Goal: Information Seeking & Learning: Learn about a topic

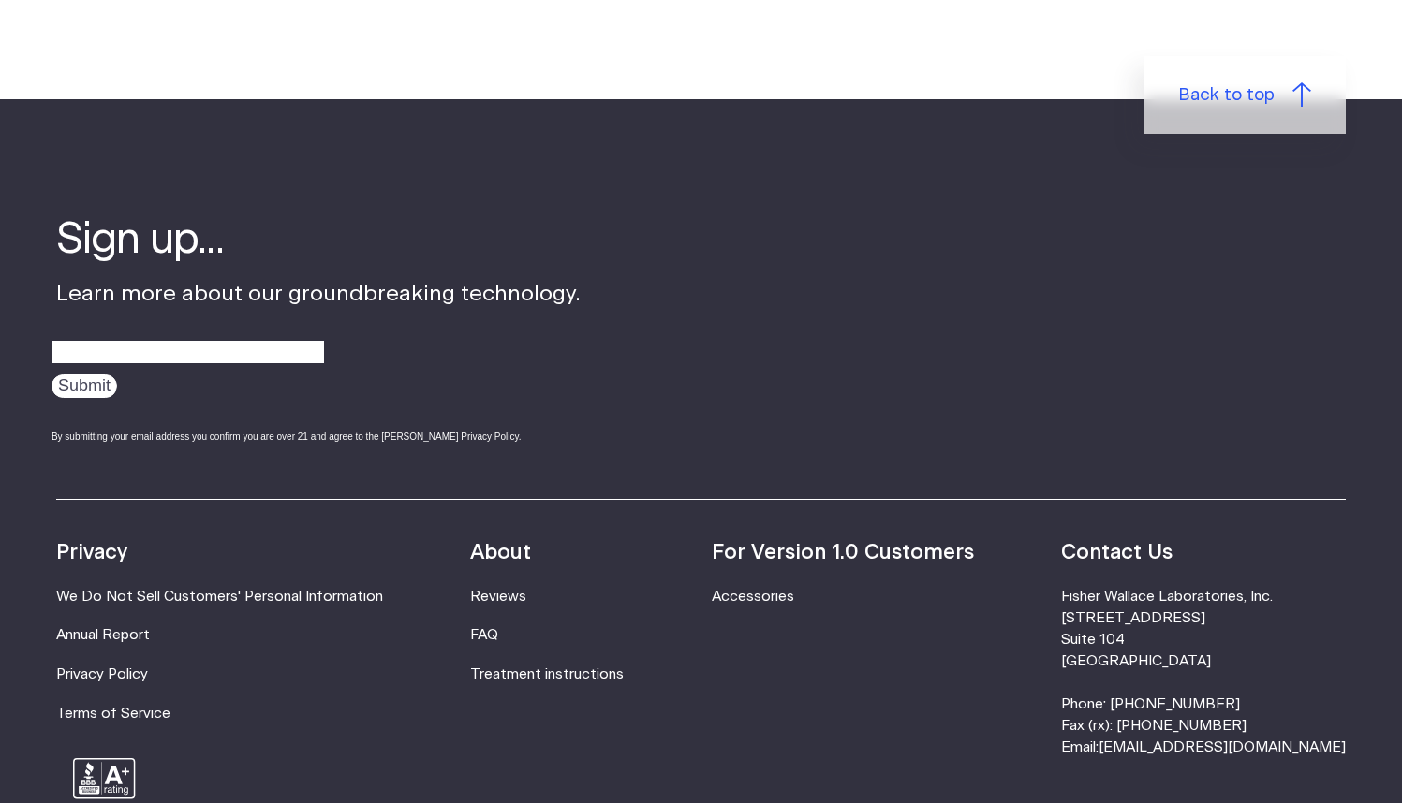
scroll to position [3042, 0]
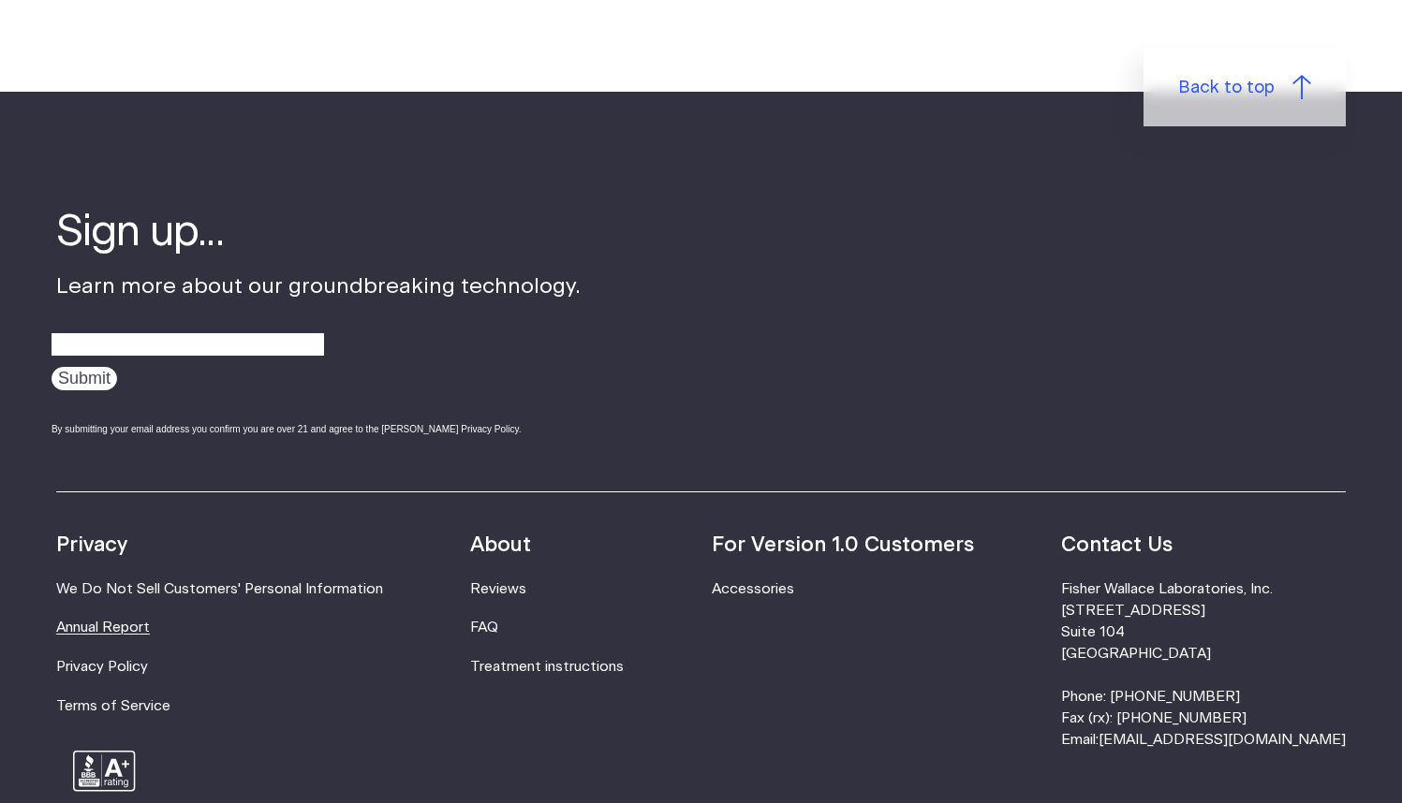
click at [120, 635] on link "Annual Report" at bounding box center [103, 628] width 94 height 14
click at [498, 635] on link "FAQ" at bounding box center [484, 628] width 28 height 14
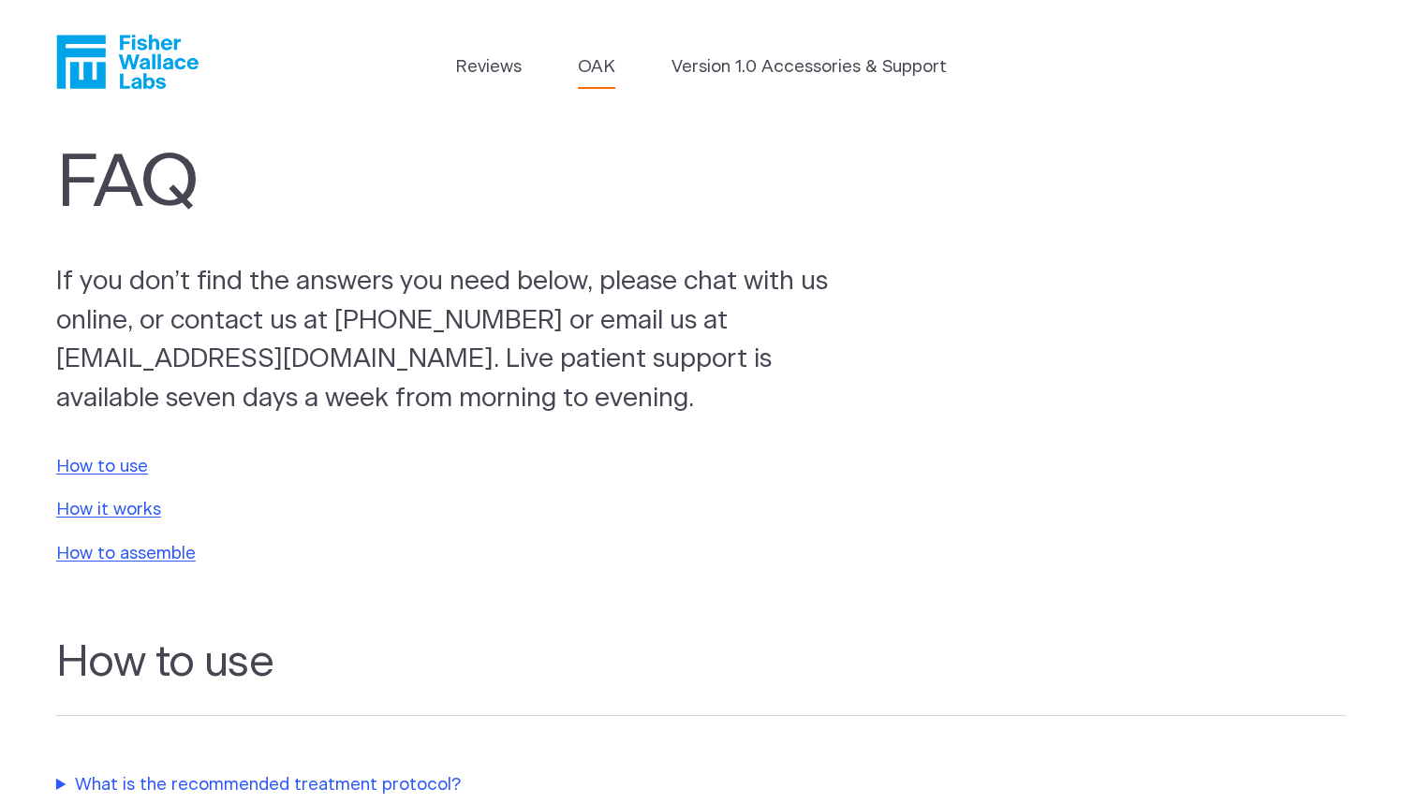
click at [589, 67] on link "OAK" at bounding box center [596, 67] width 37 height 26
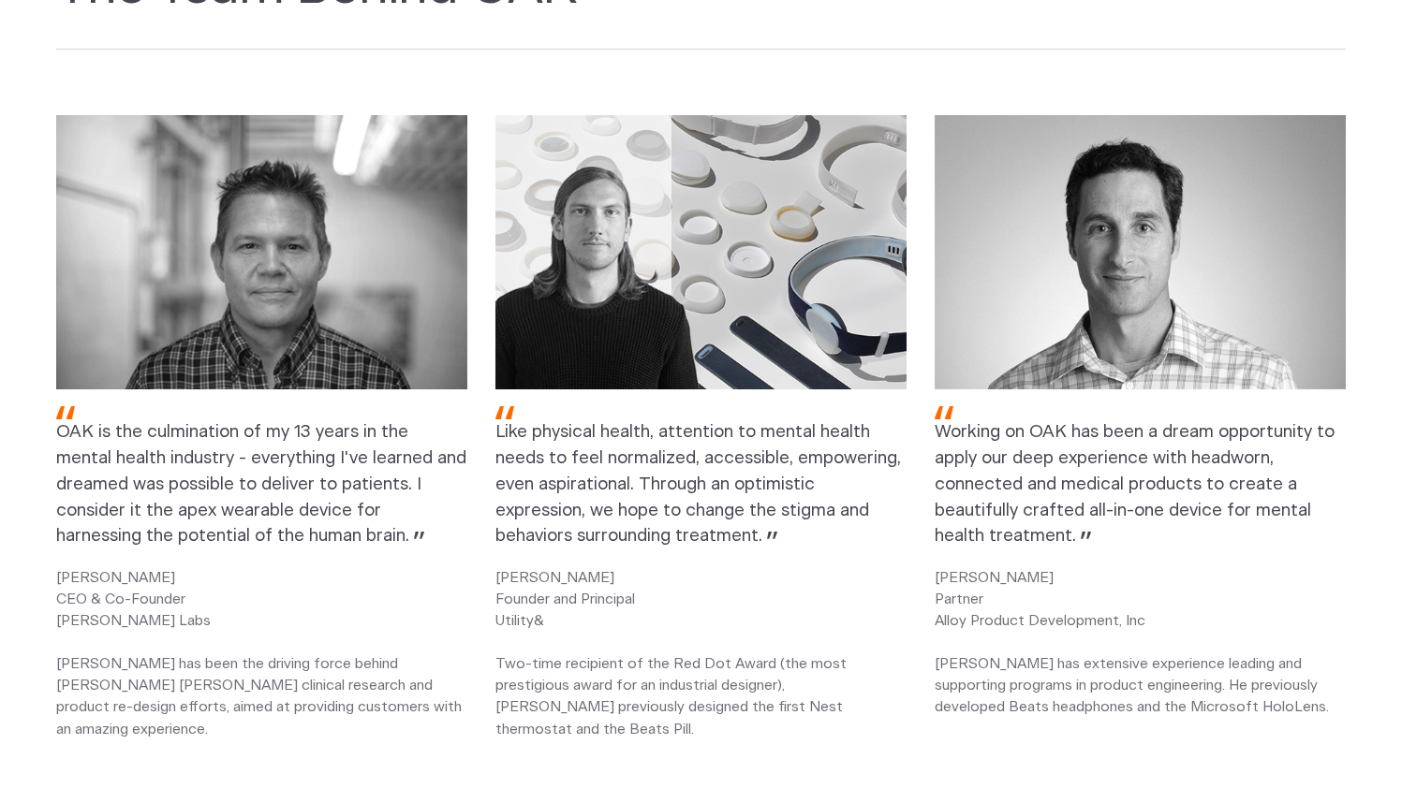
scroll to position [2227, 0]
